Goal: Transaction & Acquisition: Purchase product/service

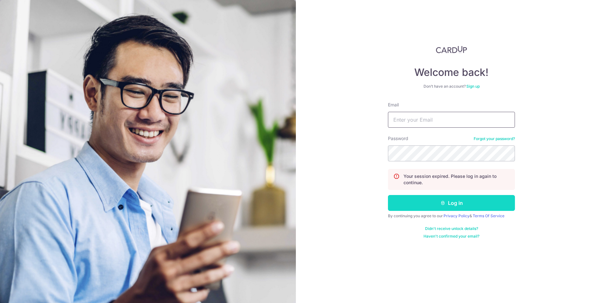
type input "[EMAIL_ADDRESS][DOMAIN_NAME]"
click at [428, 206] on button "Log in" at bounding box center [451, 203] width 127 height 16
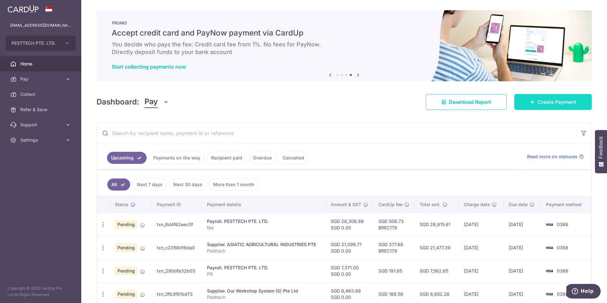
click at [537, 103] on span "Create Payment" at bounding box center [556, 102] width 39 height 8
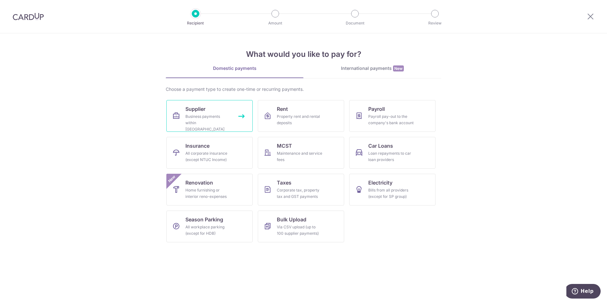
click at [190, 123] on div "Business payments within Singapore" at bounding box center [208, 122] width 46 height 19
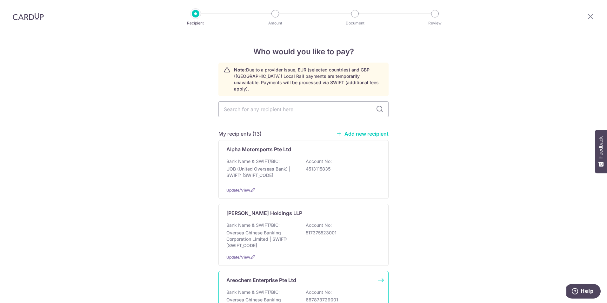
click at [273, 276] on p "Areochem Enterprise Pte Ltd" at bounding box center [261, 280] width 70 height 8
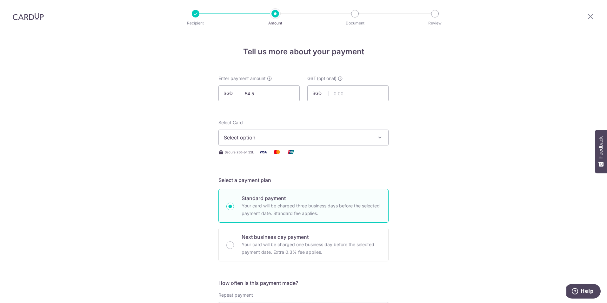
type input "54.50"
click at [354, 134] on span "Select option" at bounding box center [298, 138] width 148 height 8
click at [321, 180] on span "**** 0388" at bounding box center [303, 183] width 159 height 8
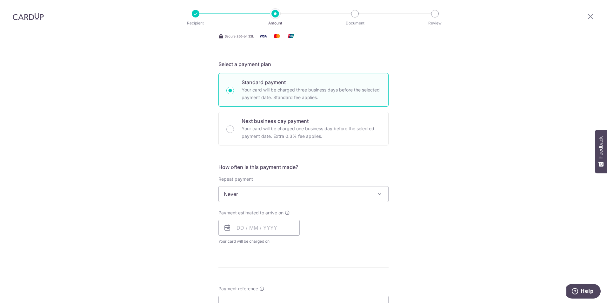
scroll to position [127, 0]
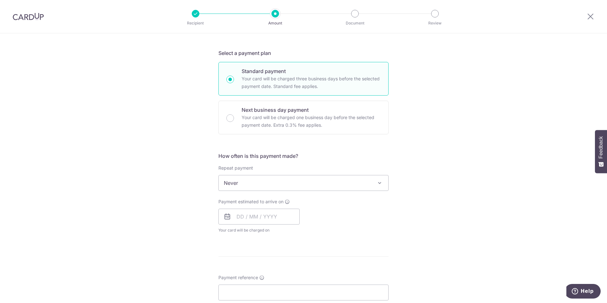
click at [317, 184] on span "Never" at bounding box center [303, 182] width 169 height 15
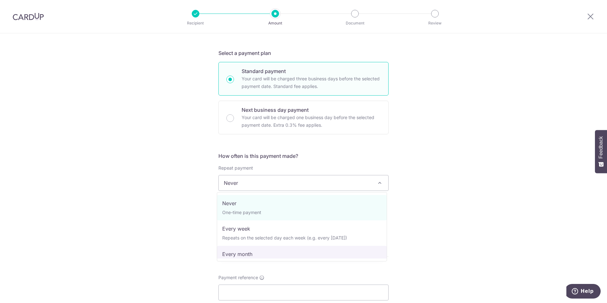
select select "3"
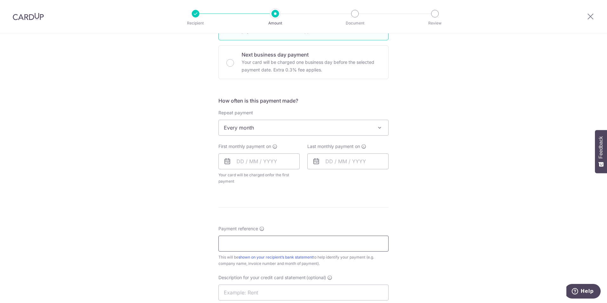
scroll to position [190, 0]
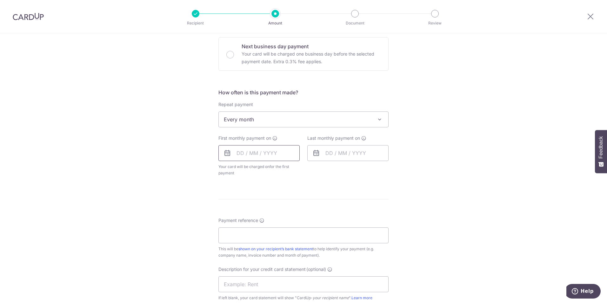
click at [273, 154] on input "text" at bounding box center [258, 153] width 81 height 16
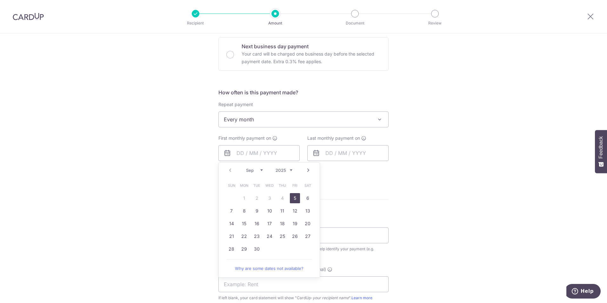
click at [294, 198] on link "5" at bounding box center [295, 198] width 10 height 10
type input "[DATE]"
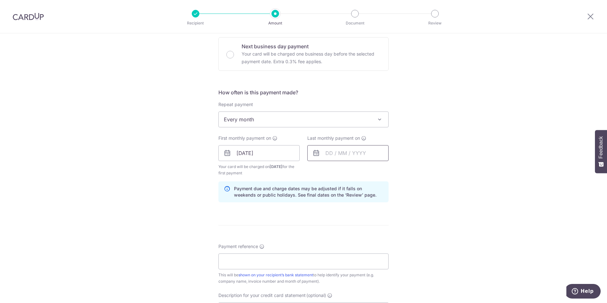
click at [374, 154] on input "text" at bounding box center [347, 153] width 81 height 16
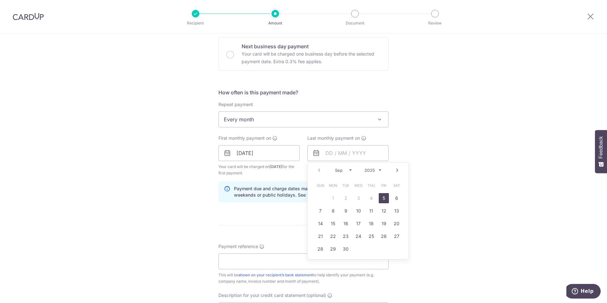
click at [345, 172] on select "Sep Oct Nov Dec" at bounding box center [343, 170] width 17 height 5
click at [394, 199] on link "4" at bounding box center [396, 198] width 10 height 10
type input "04/10/2025"
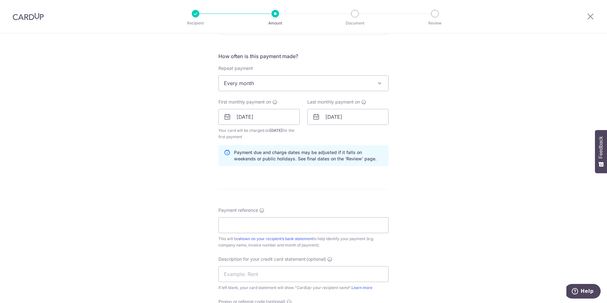
scroll to position [349, 0]
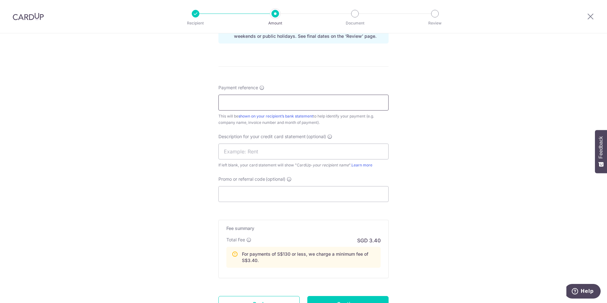
click at [304, 106] on input "Payment reference" at bounding box center [303, 103] width 170 height 16
type input "AeroChem"
type input "Aerochem"
type input "BREC179"
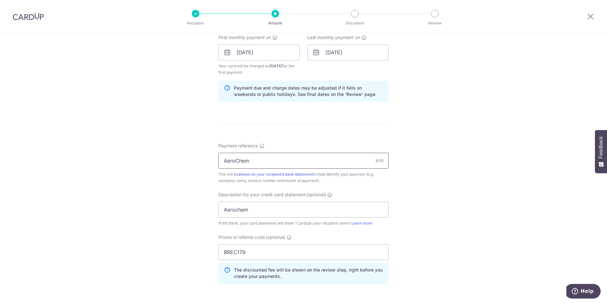
scroll to position [332, 0]
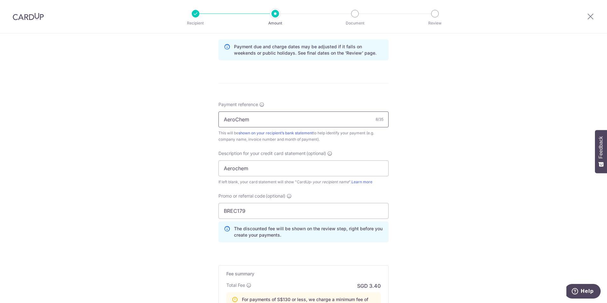
click at [266, 121] on input "AeroChem" at bounding box center [303, 119] width 170 height 16
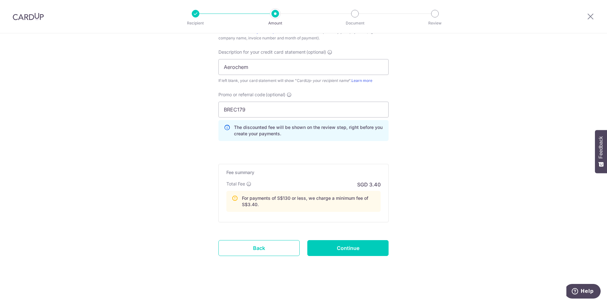
scroll to position [434, 0]
type input "AeroChem 02634"
click at [342, 252] on input "Continue" at bounding box center [347, 247] width 81 height 16
type input "Create Schedule"
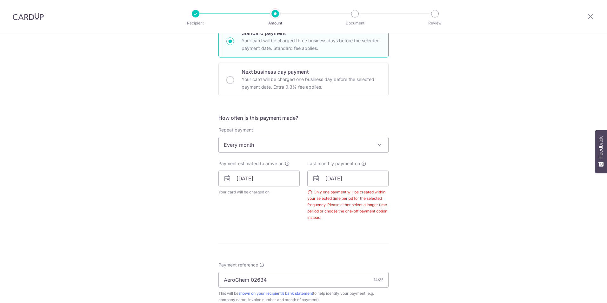
scroll to position [162, 0]
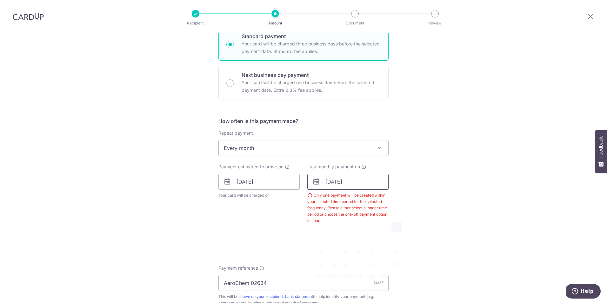
click at [334, 186] on input "04/10/2025" at bounding box center [347, 182] width 81 height 16
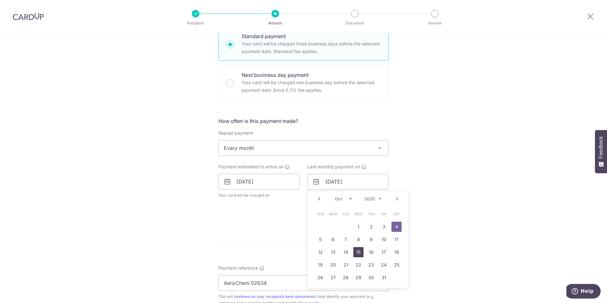
click at [358, 254] on link "15" at bounding box center [358, 252] width 10 height 10
type input "15/10/2025"
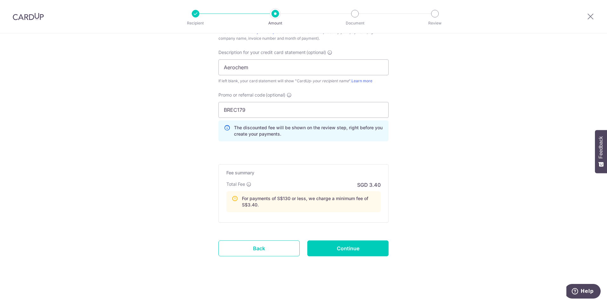
scroll to position [453, 0]
click at [350, 243] on input "Continue" at bounding box center [347, 247] width 81 height 16
type input "Create Schedule"
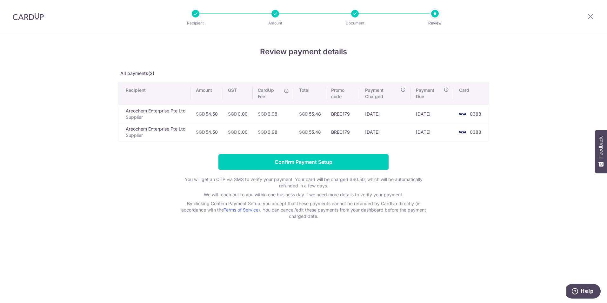
click at [21, 15] on img at bounding box center [28, 17] width 31 height 8
